Goal: Navigation & Orientation: Go to known website

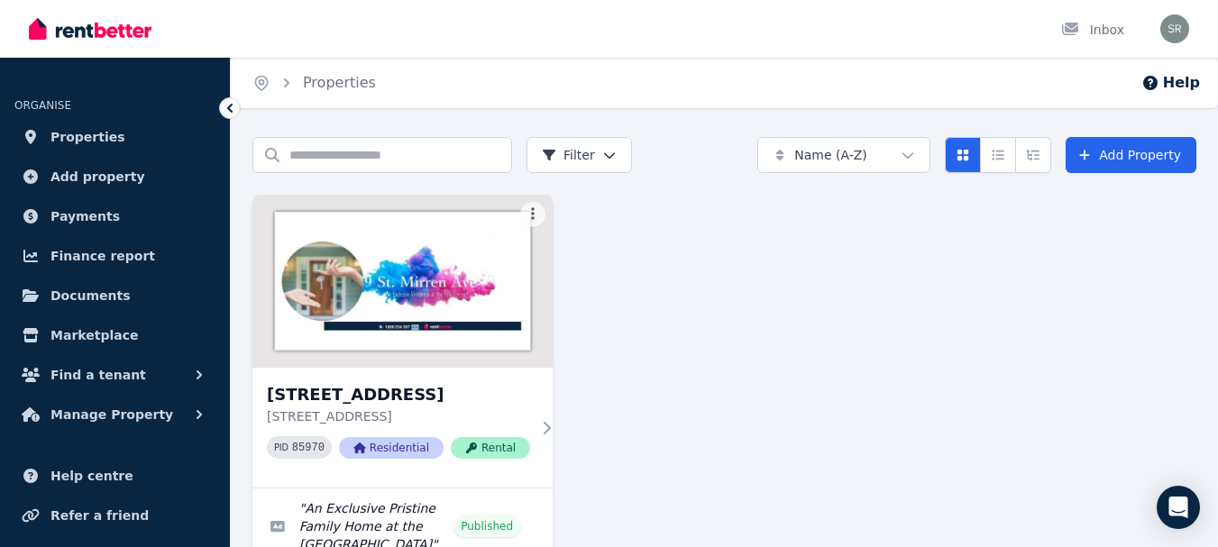
scroll to position [180, 0]
